Goal: Find specific page/section: Find specific page/section

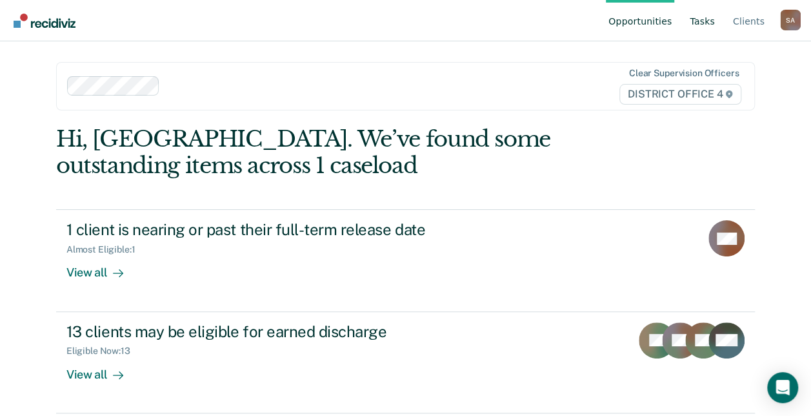
click at [692, 37] on link "Tasks" at bounding box center [702, 20] width 30 height 41
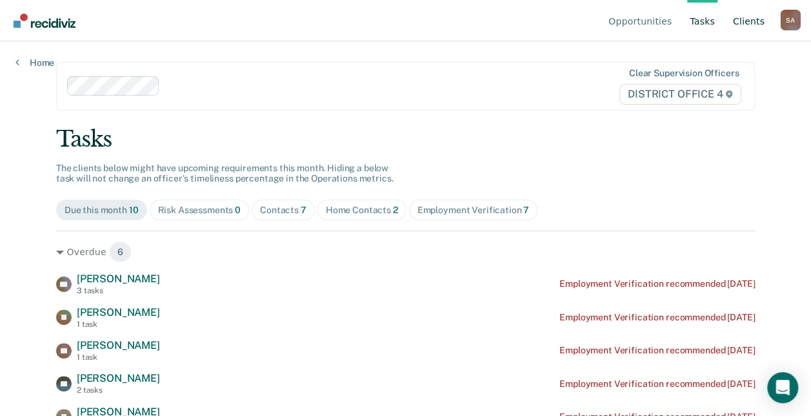
click at [758, 36] on link "Client s" at bounding box center [749, 20] width 37 height 41
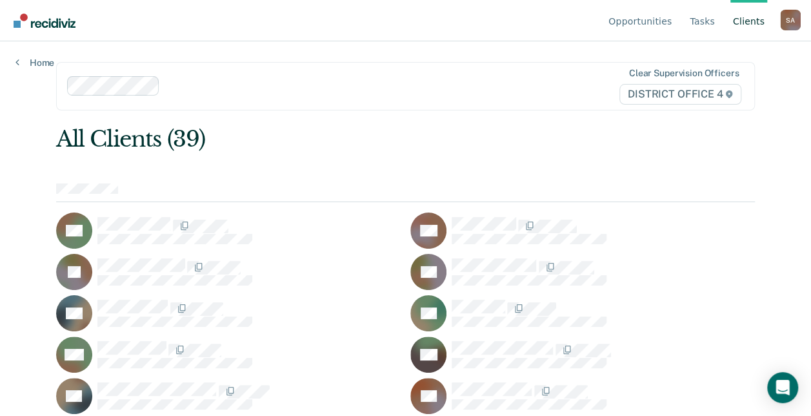
click at [729, 27] on ul "Opportunities Tasks Client s" at bounding box center [693, 20] width 174 height 41
click at [706, 25] on link "Tasks" at bounding box center [702, 20] width 30 height 41
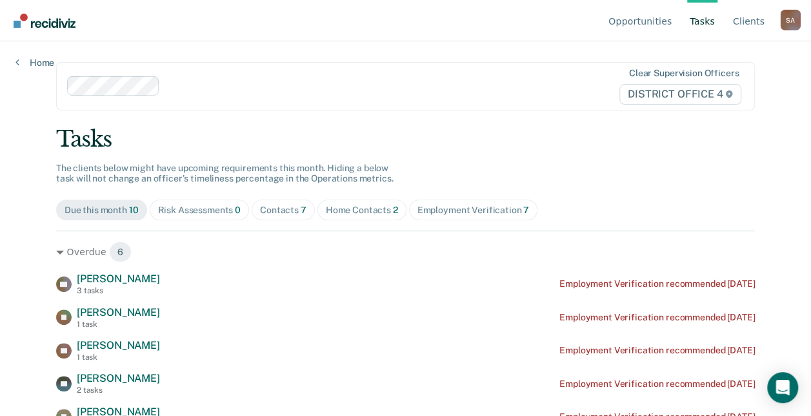
drag, startPoint x: 383, startPoint y: 221, endPoint x: 378, endPoint y: 213, distance: 9.9
click at [383, 221] on div "Tasks The clients below might have upcoming requirements this month. Hiding a b…" at bounding box center [405, 381] width 699 height 510
click at [378, 213] on div "Home Contacts 2" at bounding box center [362, 210] width 72 height 11
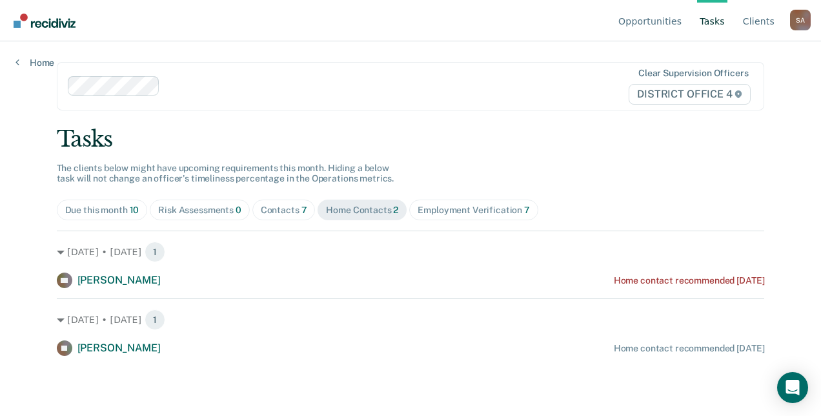
click at [289, 208] on div "Contacts 7" at bounding box center [284, 210] width 46 height 11
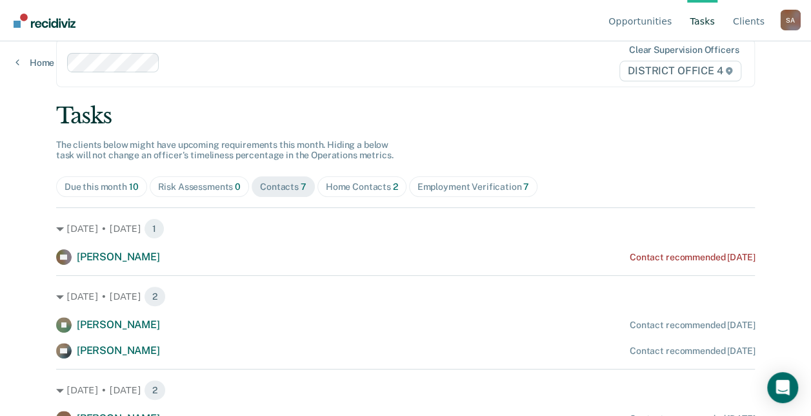
scroll to position [152, 0]
